Goal: Task Accomplishment & Management: Complete application form

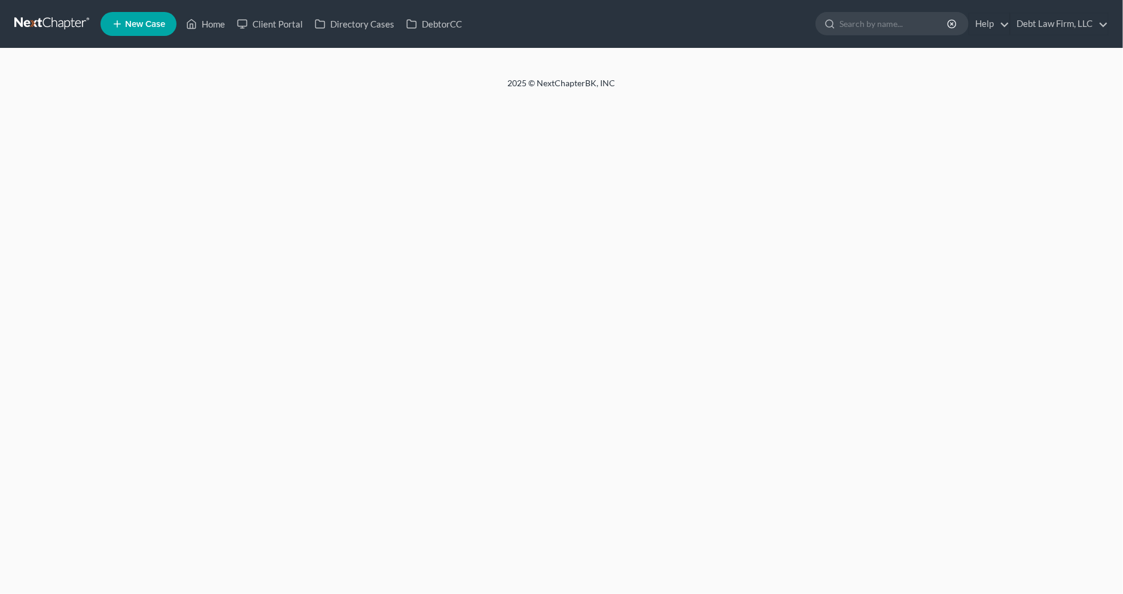
select select "4"
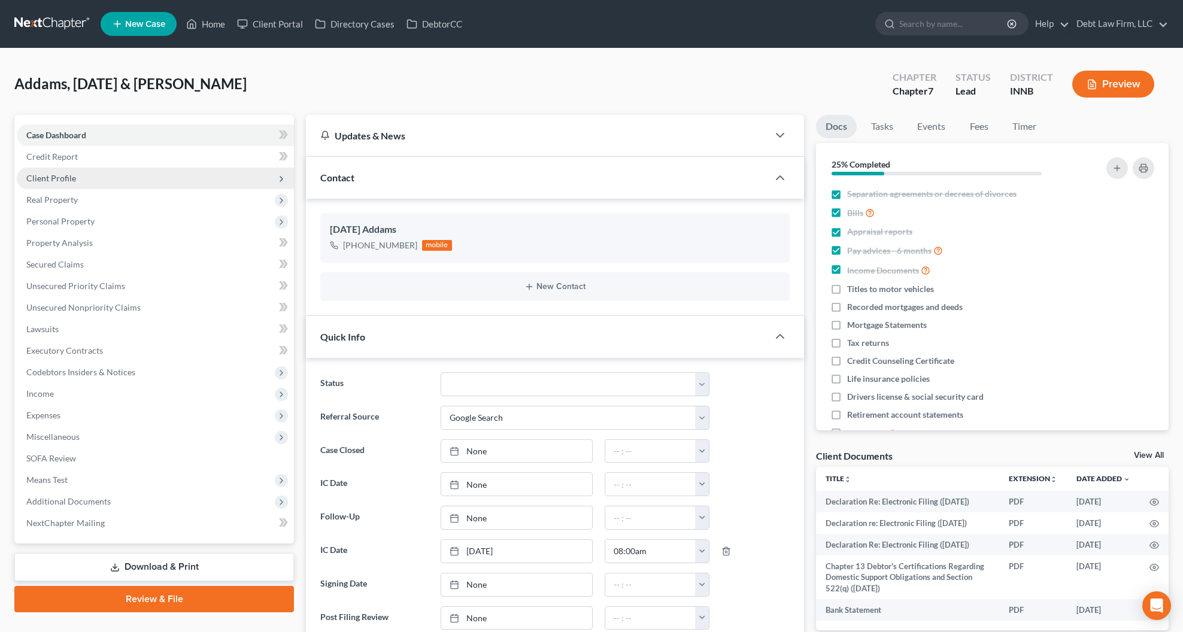
click at [167, 181] on span "Client Profile" at bounding box center [155, 179] width 277 height 22
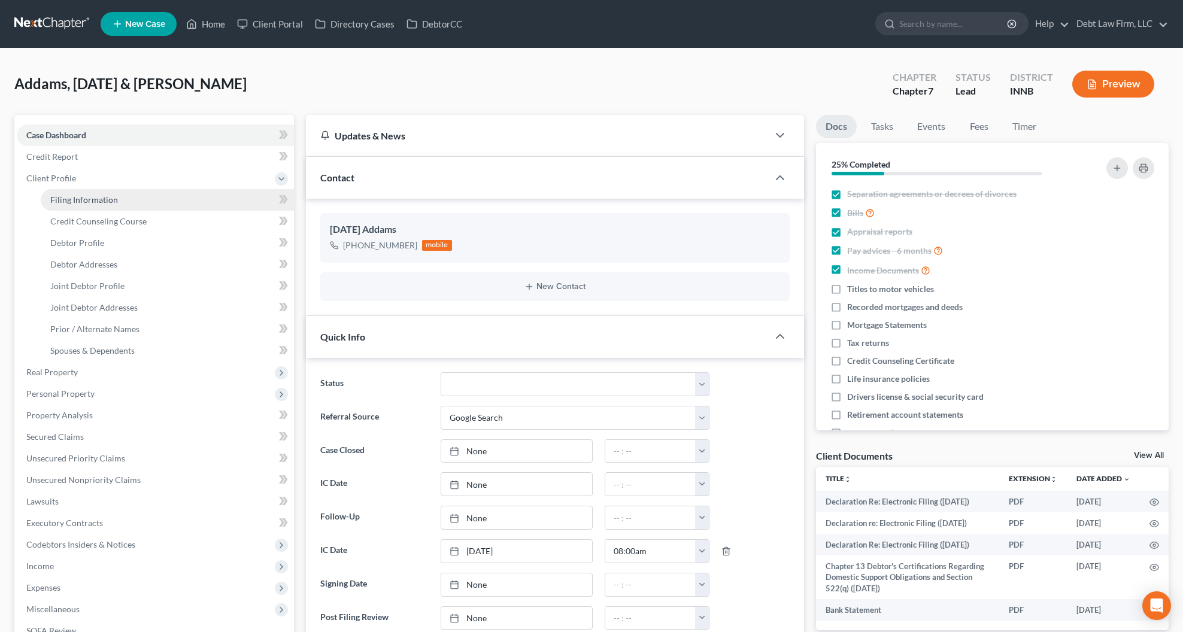
click at [167, 193] on link "Filing Information" at bounding box center [167, 200] width 253 height 22
select select "1"
select select "0"
select select "45"
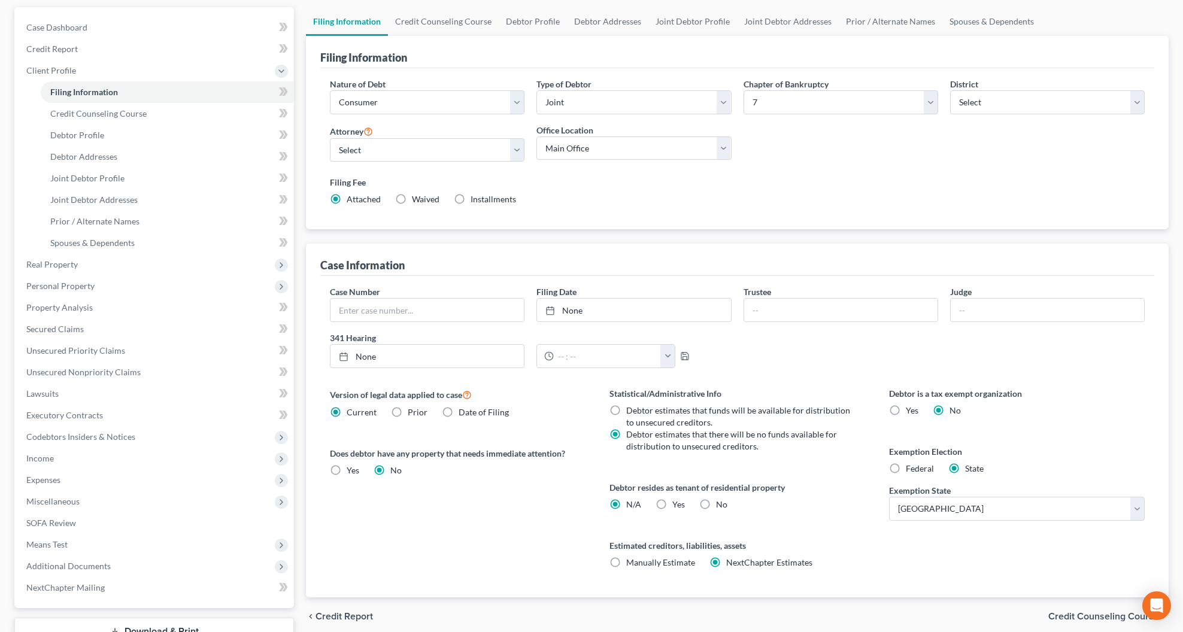
scroll to position [198, 0]
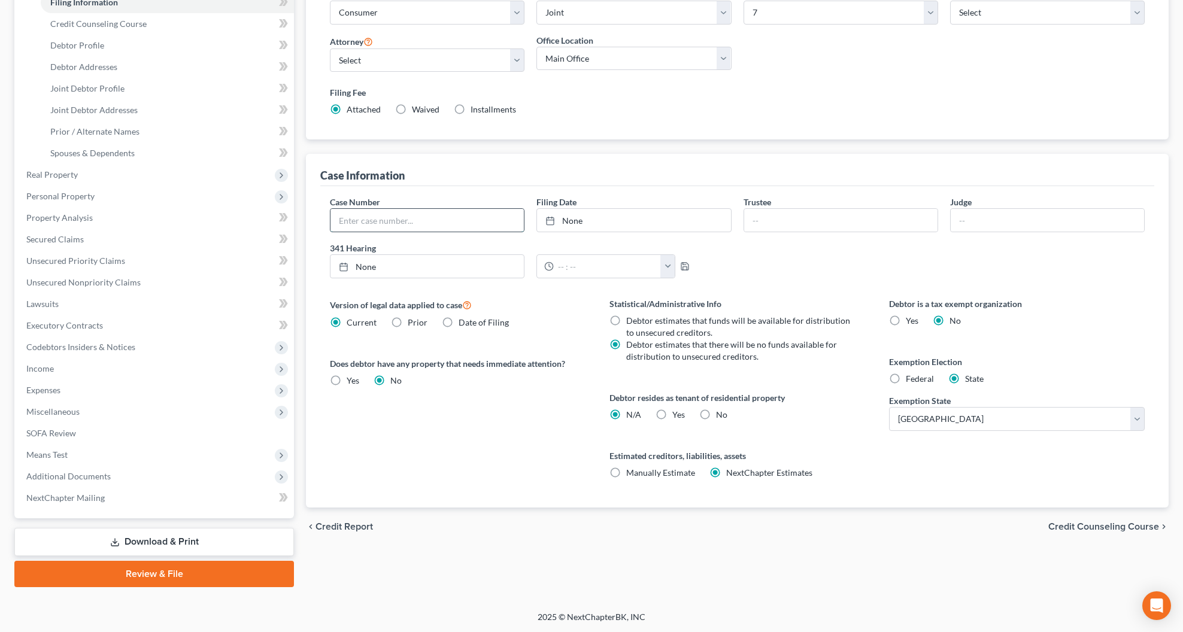
click at [413, 220] on input "text" at bounding box center [426, 220] width 193 height 23
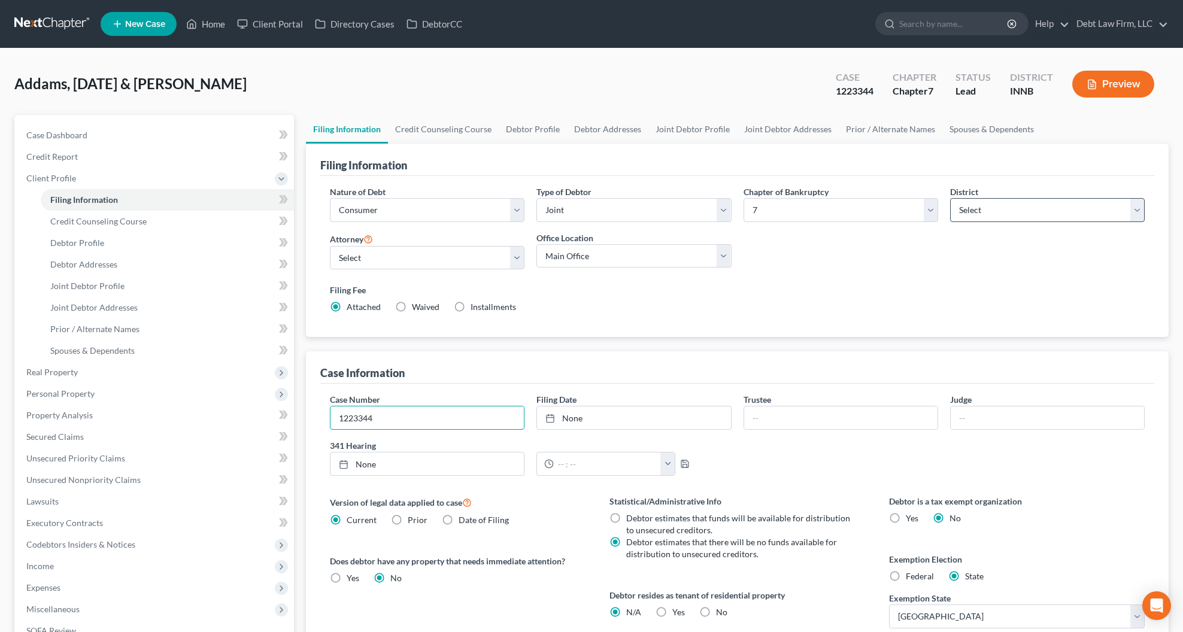
type input "1223344"
click at [993, 206] on select "Select [US_STATE] - [GEOGRAPHIC_DATA] [US_STATE] - [GEOGRAPHIC_DATA][US_STATE] …" at bounding box center [1047, 210] width 195 height 24
select select "53"
click at [950, 198] on select "Select [US_STATE] - [GEOGRAPHIC_DATA] [US_STATE] - [GEOGRAPHIC_DATA][US_STATE] …" at bounding box center [1047, 210] width 195 height 24
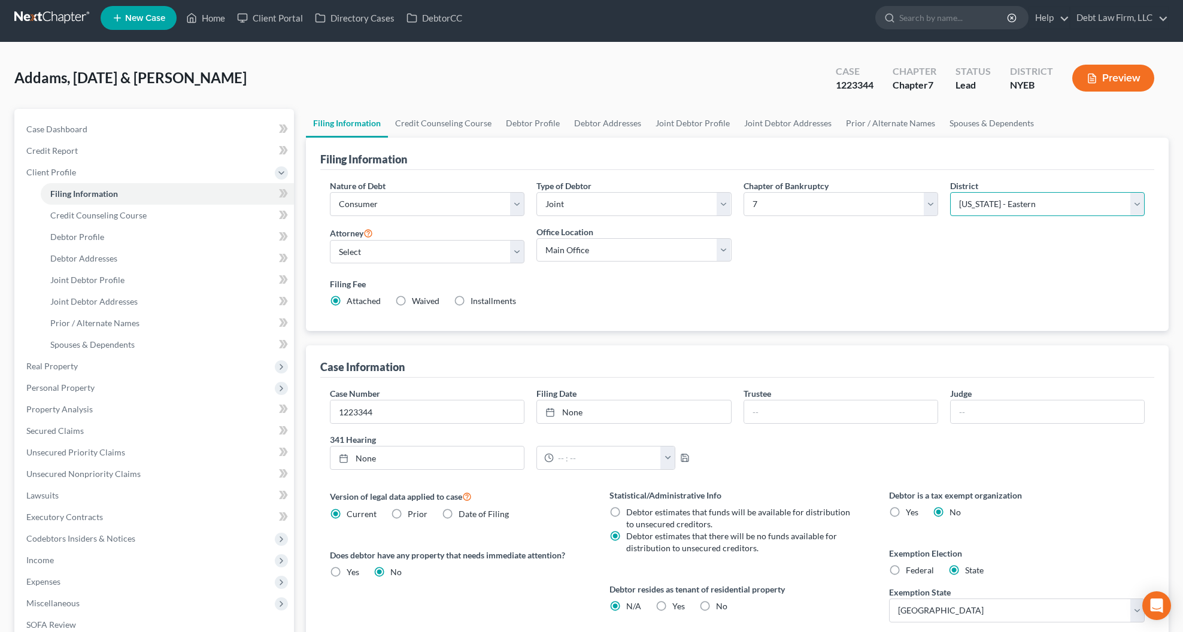
scroll to position [8, 0]
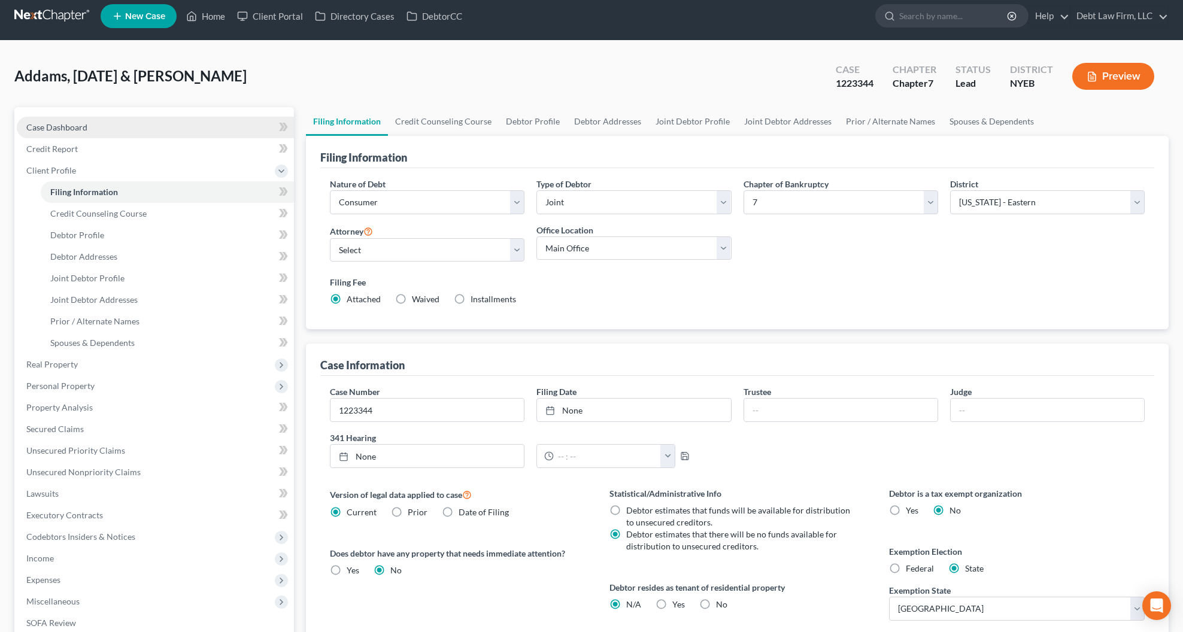
click at [108, 132] on link "Case Dashboard" at bounding box center [155, 128] width 277 height 22
select select "4"
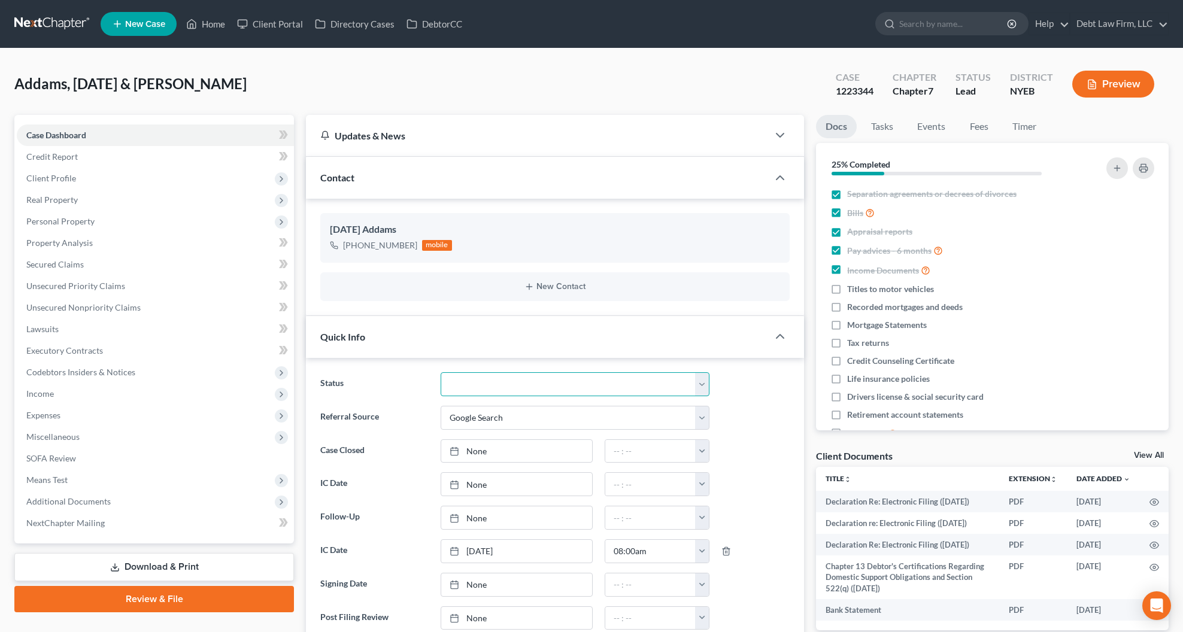
click at [470, 386] on select "Closed Deceased Discharged Discharged & Reported Discharge Litigation Dismissal…" at bounding box center [575, 384] width 269 height 24
select select "8"
click at [441, 372] on select "Closed Deceased Discharged Discharged & Reported Discharge Litigation Dismissal…" at bounding box center [575, 384] width 269 height 24
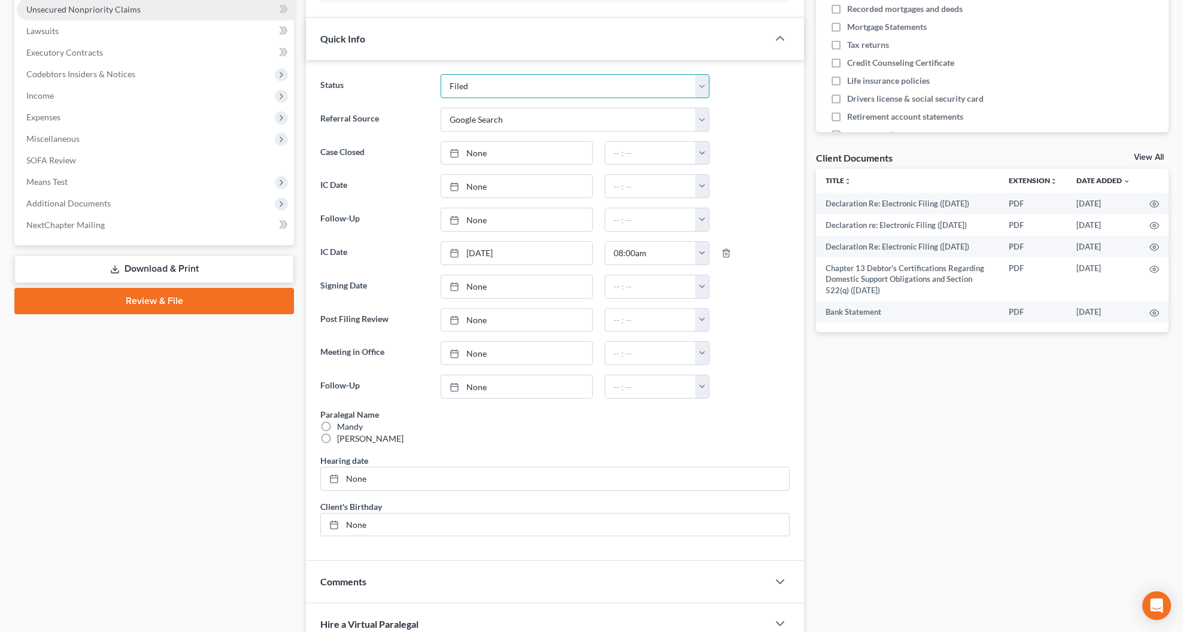
scroll to position [296, 0]
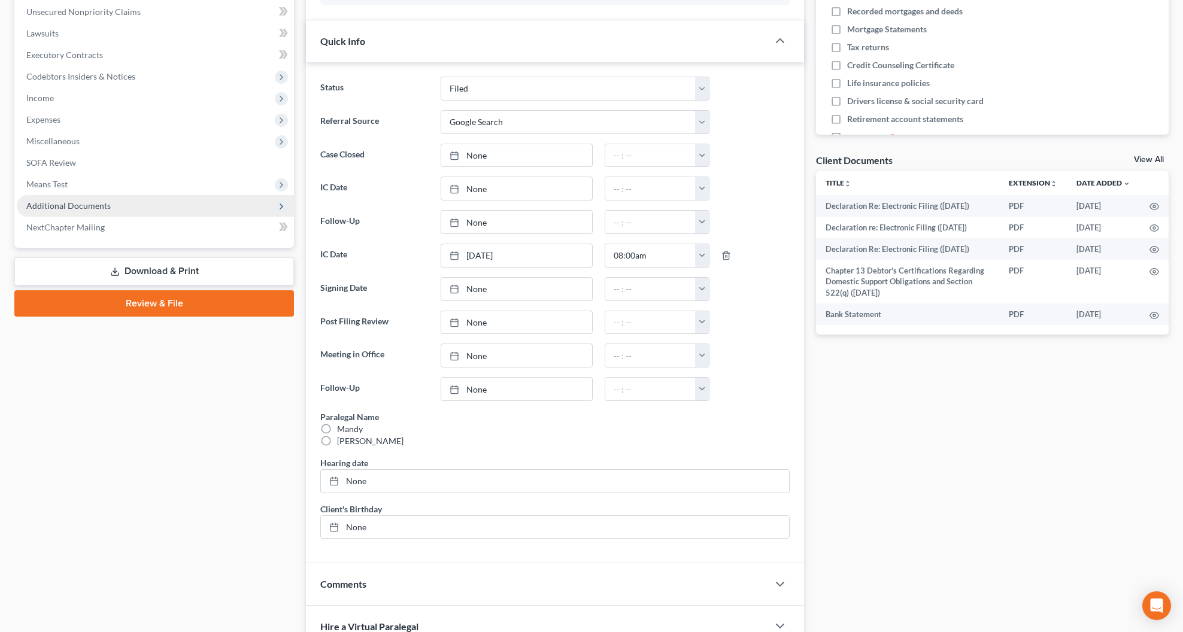
click at [171, 198] on span "Additional Documents" at bounding box center [155, 206] width 277 height 22
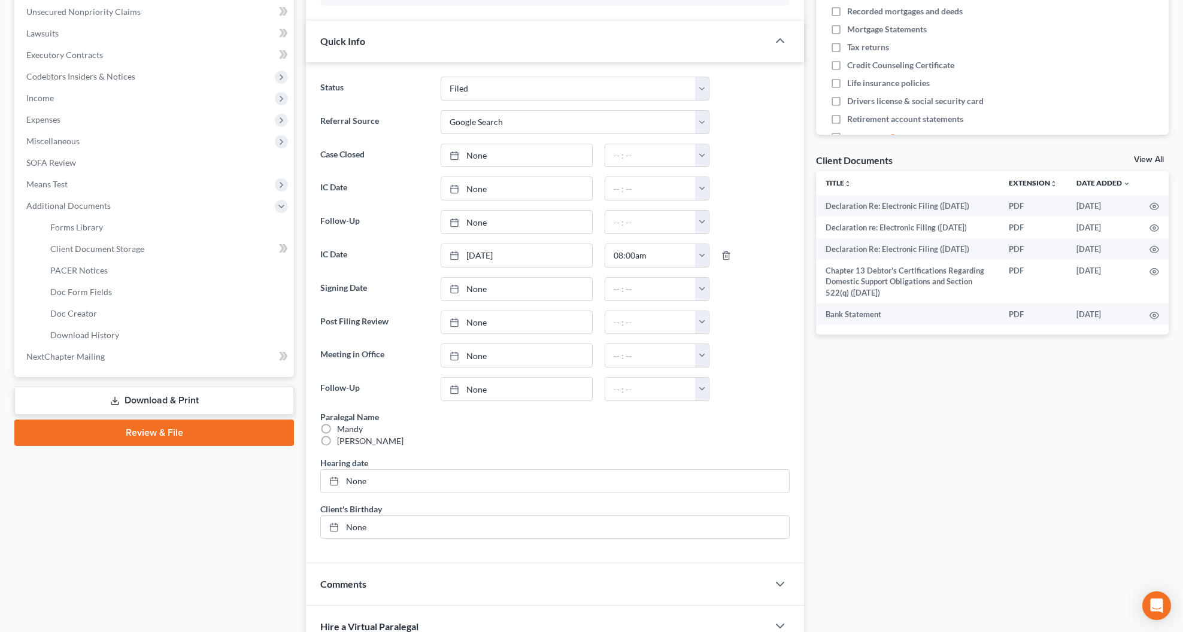
click at [161, 436] on link "Review & File" at bounding box center [154, 433] width 280 height 26
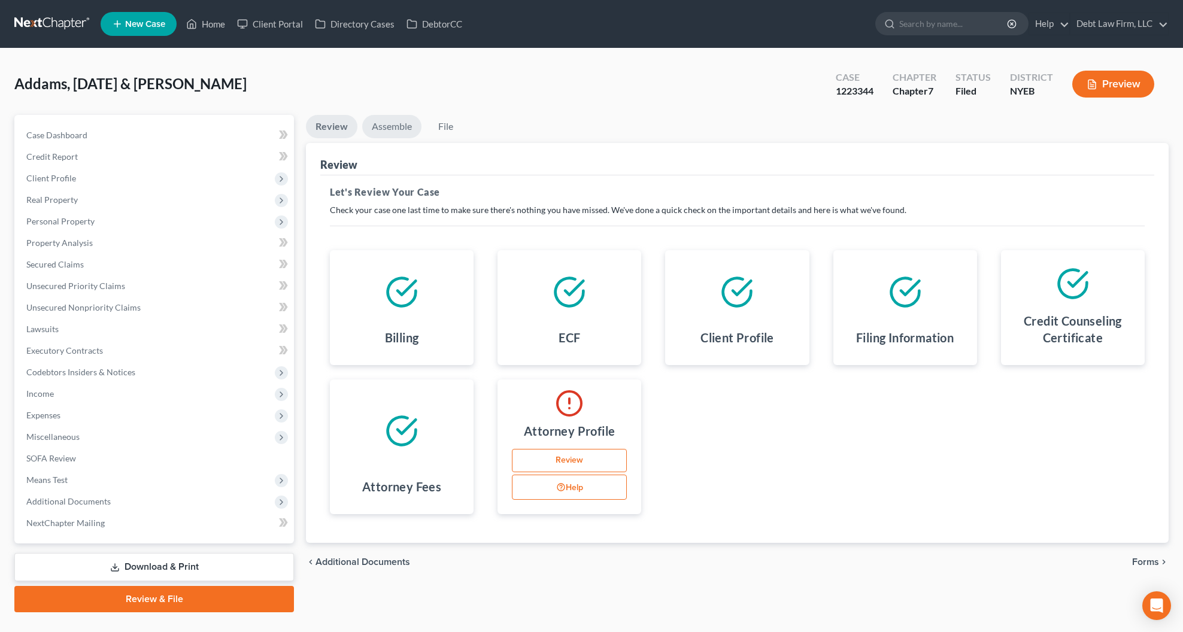
click at [387, 124] on link "Assemble" at bounding box center [391, 126] width 59 height 23
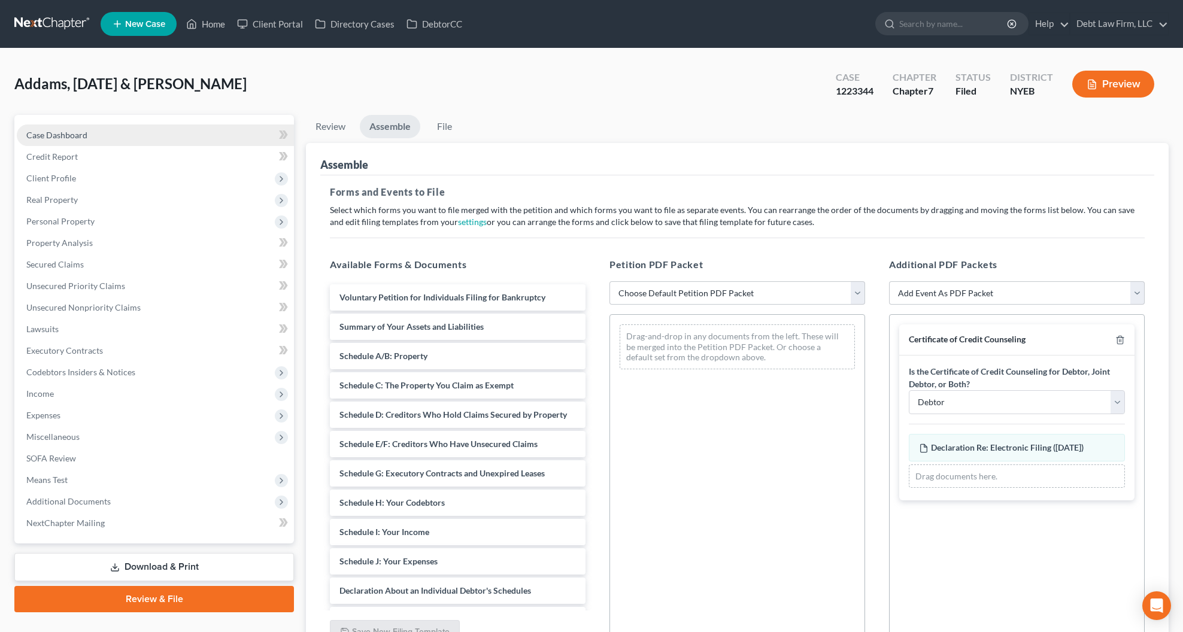
click at [92, 139] on link "Case Dashboard" at bounding box center [155, 135] width 277 height 22
select select "4"
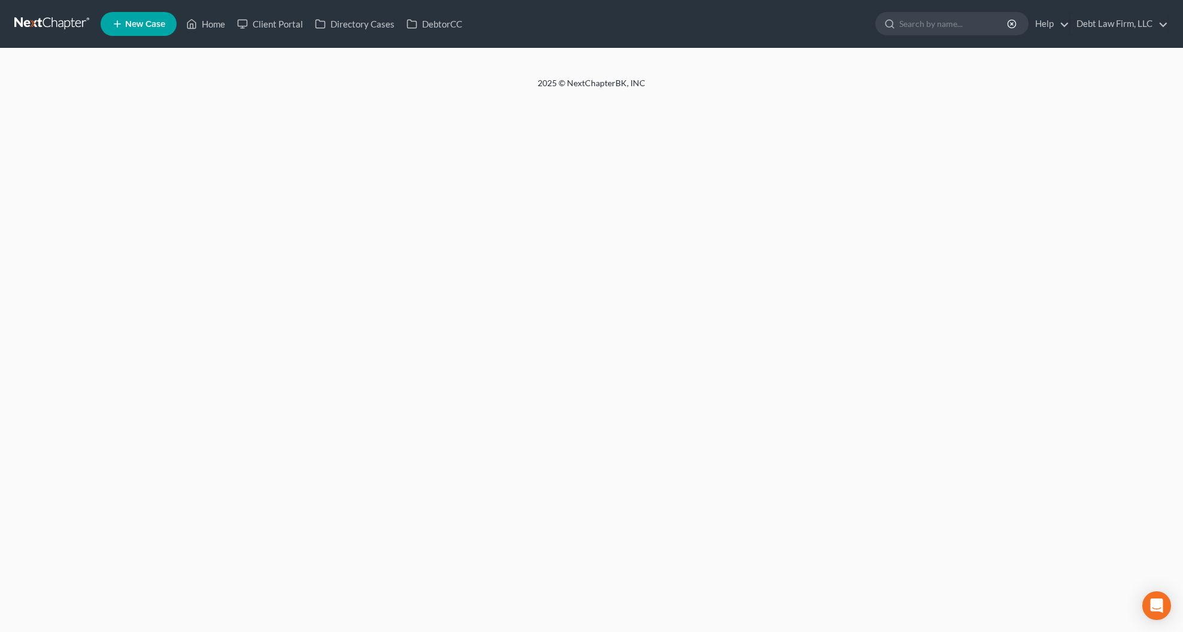
select select "4"
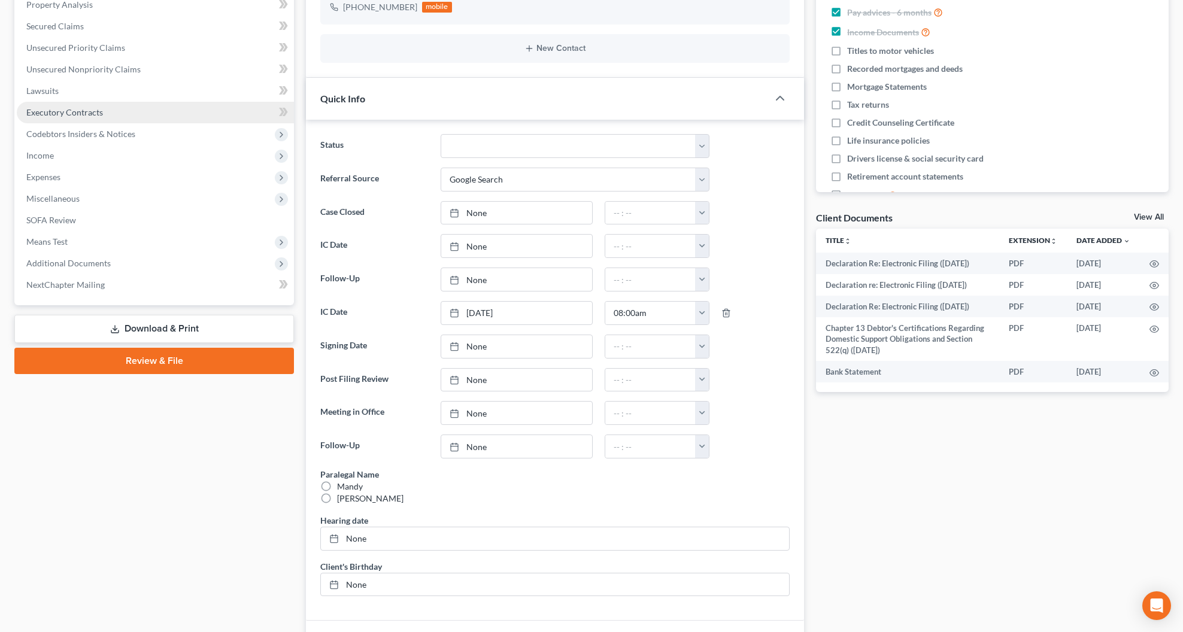
scroll to position [274, 0]
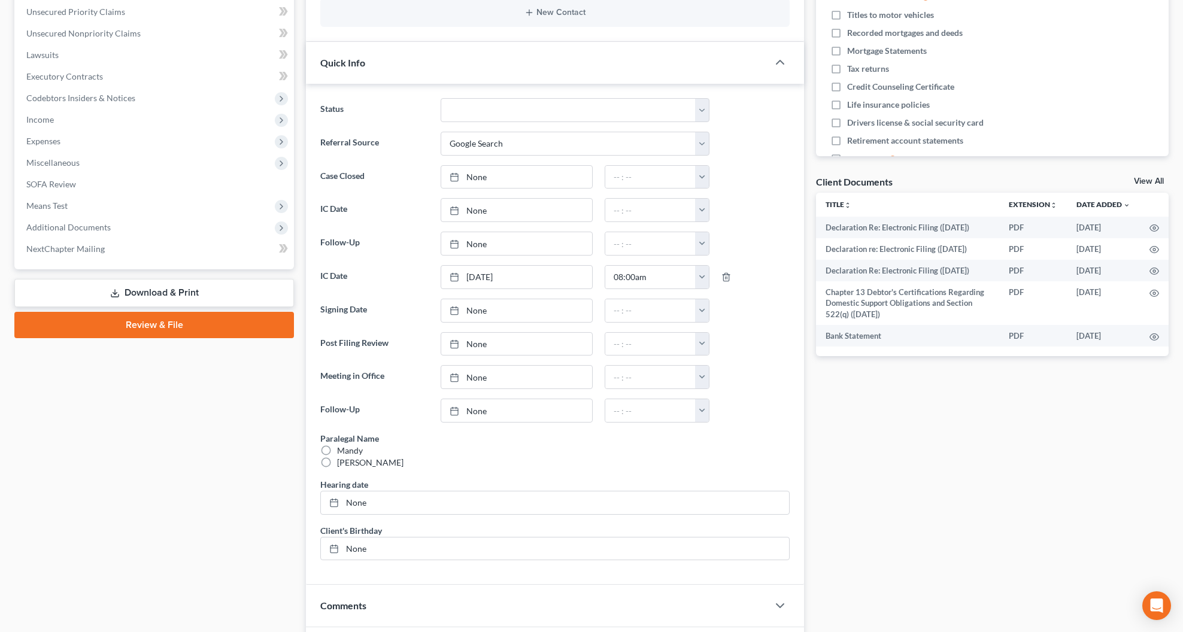
click at [166, 326] on link "Review & File" at bounding box center [154, 325] width 280 height 26
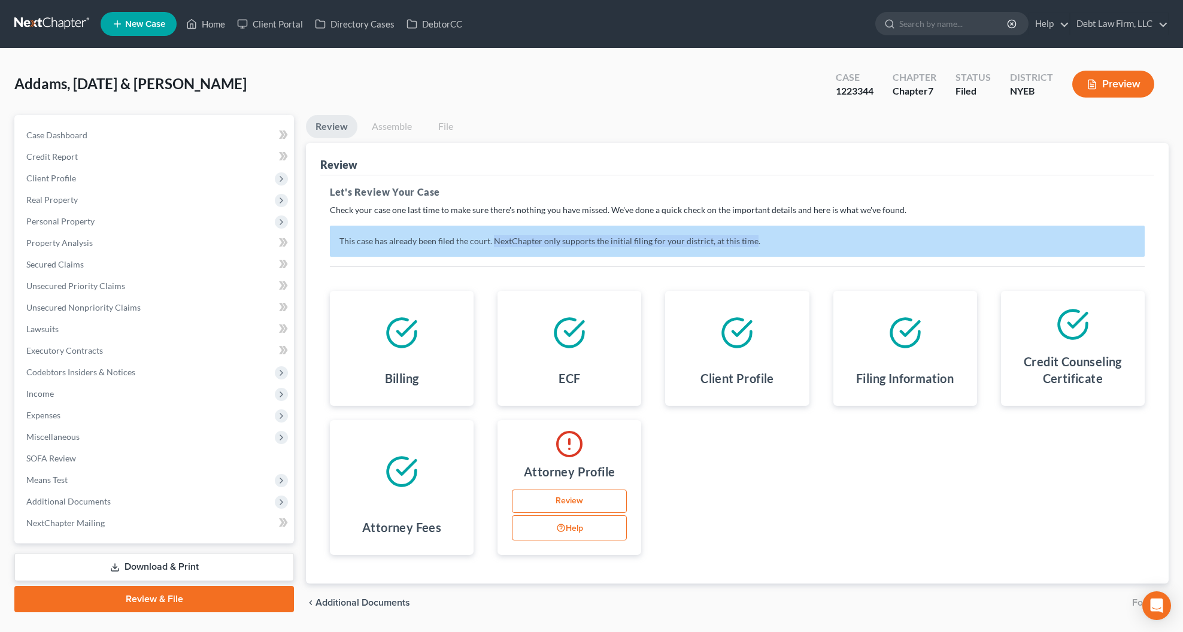
drag, startPoint x: 493, startPoint y: 239, endPoint x: 749, endPoint y: 242, distance: 256.2
click at [749, 242] on p "This case has already been filed the court. NextChapter only supports the initi…" at bounding box center [737, 241] width 815 height 31
copy p "NextChapter only supports the initial filing for your district, at this time"
